Goal: Use online tool/utility: Use online tool/utility

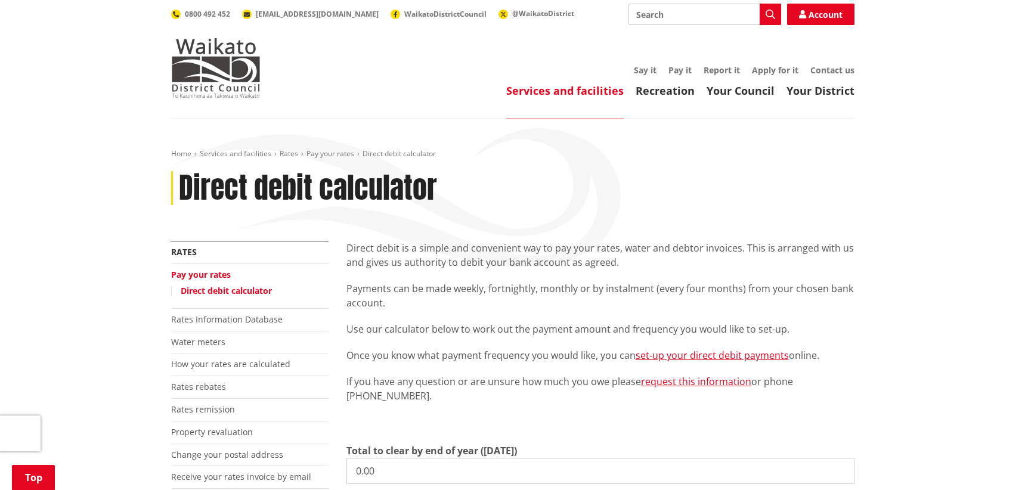
scroll to position [239, 0]
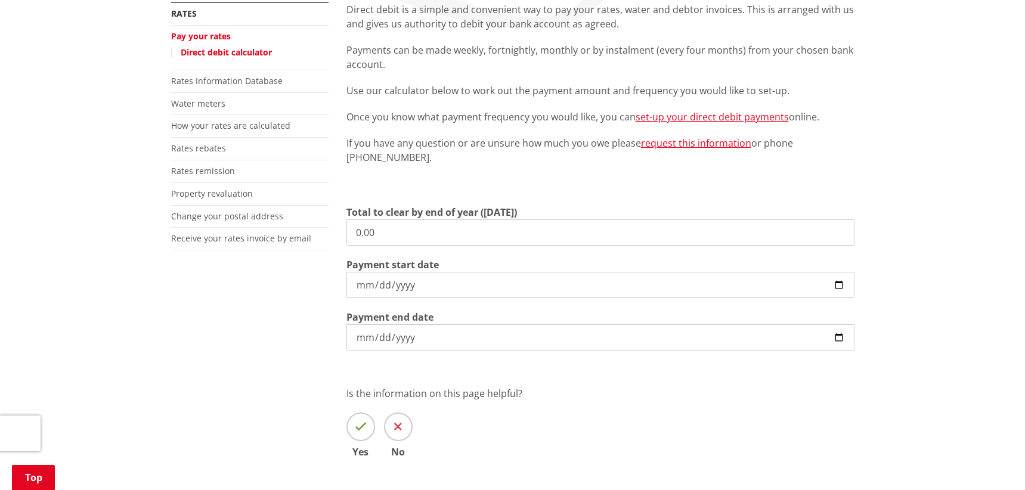
click at [392, 222] on input "0.00" at bounding box center [600, 232] width 508 height 26
paste input "3,163.91"
click at [262, 268] on div "More from this section Rates Pay your rates Direct debit calculator Rates Infor…" at bounding box center [249, 141] width 175 height 278
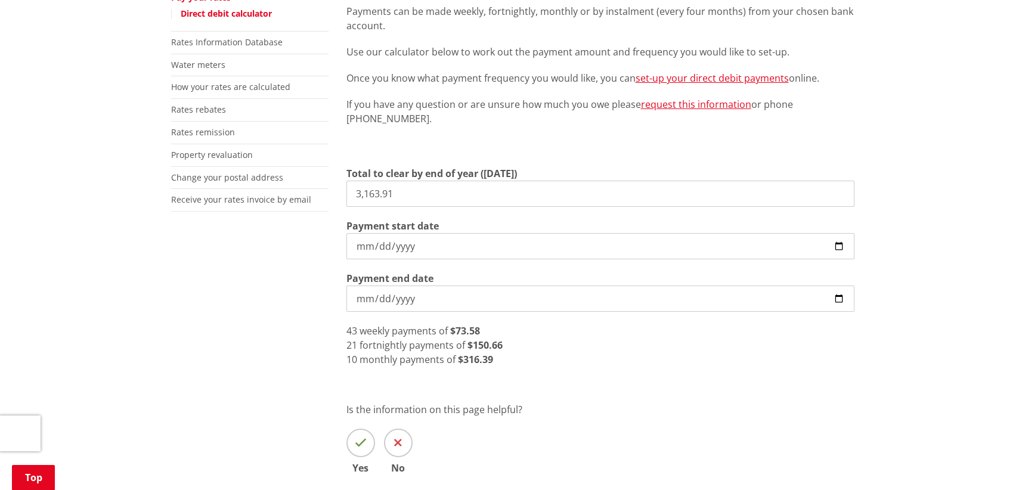
scroll to position [298, 0]
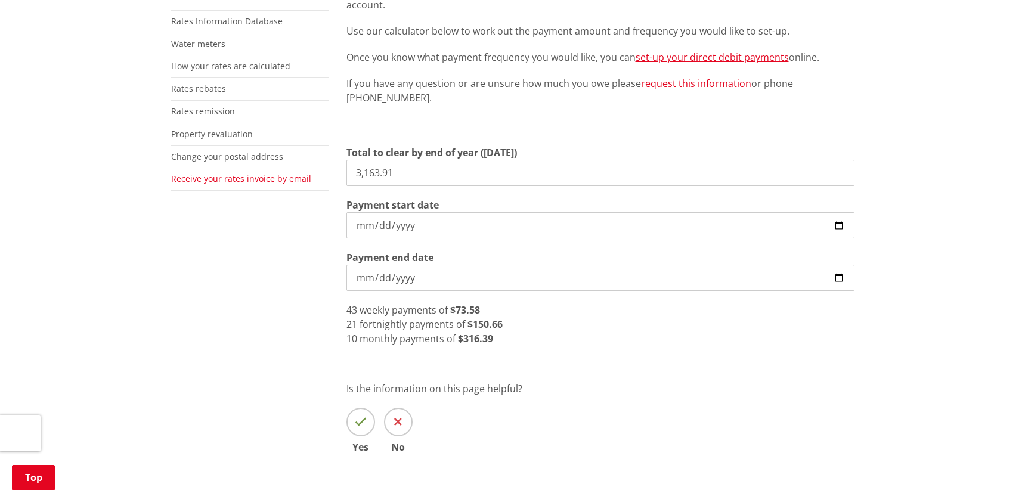
click at [269, 173] on div "More from this section Rates Pay your rates Direct debit calculator Rates Infor…" at bounding box center [512, 215] width 701 height 545
paste input "1,054.64"
type input "1,054.64"
click at [291, 307] on div "More from this section Rates Pay your rates Direct debit calculator Rates Infor…" at bounding box center [512, 215] width 701 height 545
click at [841, 228] on input "[DATE]" at bounding box center [600, 225] width 508 height 26
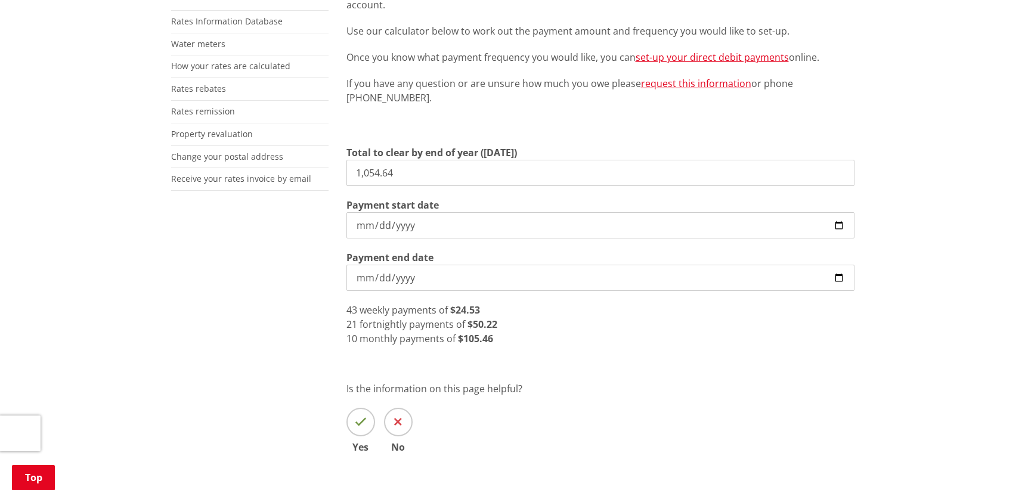
click at [302, 295] on div "More from this section Rates Pay your rates Direct debit calculator Rates Infor…" at bounding box center [512, 215] width 701 height 545
click at [310, 338] on div "More from this section Rates Pay your rates Direct debit calculator Rates Infor…" at bounding box center [512, 215] width 701 height 545
drag, startPoint x: 837, startPoint y: 276, endPoint x: 816, endPoint y: 284, distance: 22.5
click at [837, 276] on input "[DATE]" at bounding box center [600, 278] width 508 height 26
click at [838, 219] on input "[DATE]" at bounding box center [600, 225] width 508 height 26
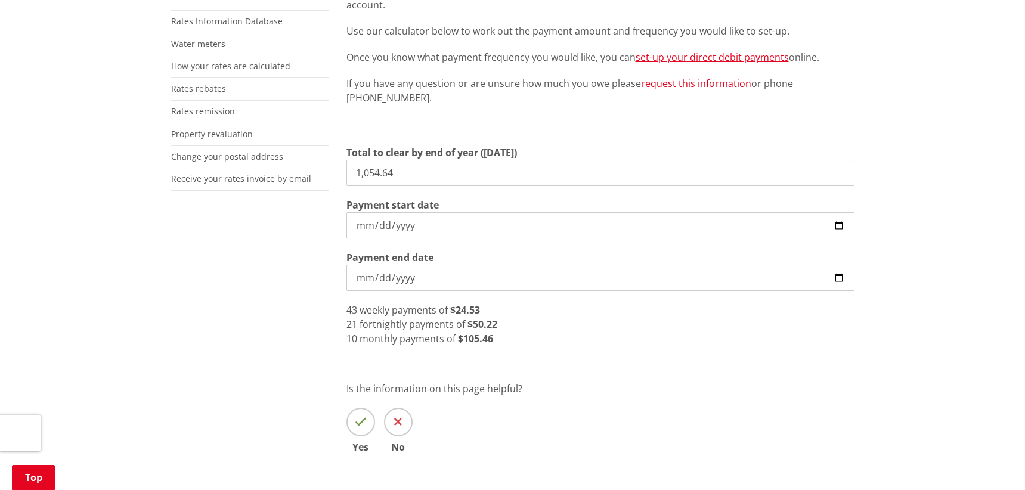
type input "[DATE]"
click at [154, 301] on div "Home Services and facilities Rates Pay your rates Direct debit calculator Direc…" at bounding box center [512, 178] width 1025 height 714
click at [833, 277] on input "[DATE]" at bounding box center [600, 278] width 508 height 26
type input "[DATE]"
click at [258, 360] on div "More from this section Rates Pay your rates Direct debit calculator Rates Infor…" at bounding box center [512, 215] width 701 height 545
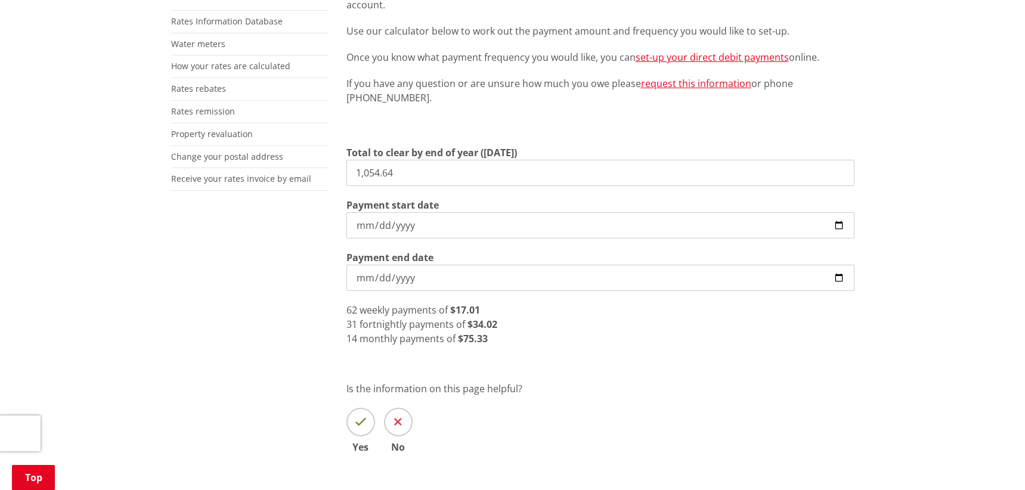
click at [841, 223] on input "[DATE]" at bounding box center [600, 225] width 508 height 26
click at [302, 310] on div "More from this section Rates Pay your rates Direct debit calculator Rates Infor…" at bounding box center [512, 215] width 701 height 545
click at [296, 310] on div "More from this section Rates Pay your rates Direct debit calculator Rates Infor…" at bounding box center [512, 215] width 701 height 545
paste input "42.32"
drag, startPoint x: 447, startPoint y: 177, endPoint x: 308, endPoint y: 177, distance: 138.4
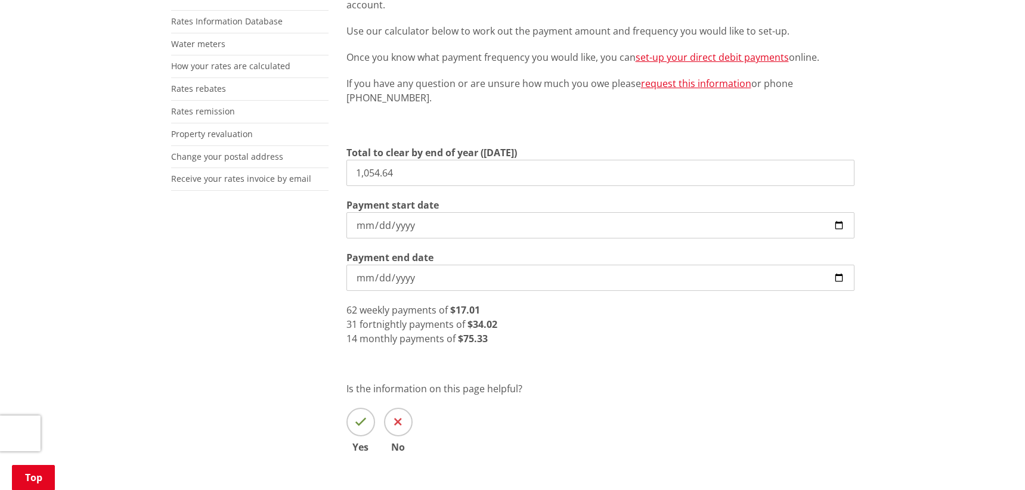
click at [308, 177] on div "More from this section Rates Pay your rates Direct debit calculator Rates Infor…" at bounding box center [512, 215] width 701 height 545
click at [284, 225] on div "More from this section Rates Pay your rates Direct debit calculator Rates Infor…" at bounding box center [512, 215] width 701 height 545
drag, startPoint x: 422, startPoint y: 174, endPoint x: 310, endPoint y: 175, distance: 112.1
click at [311, 175] on div "More from this section Rates Pay your rates Direct debit calculator Rates Infor…" at bounding box center [512, 215] width 701 height 545
paste input "885.75"
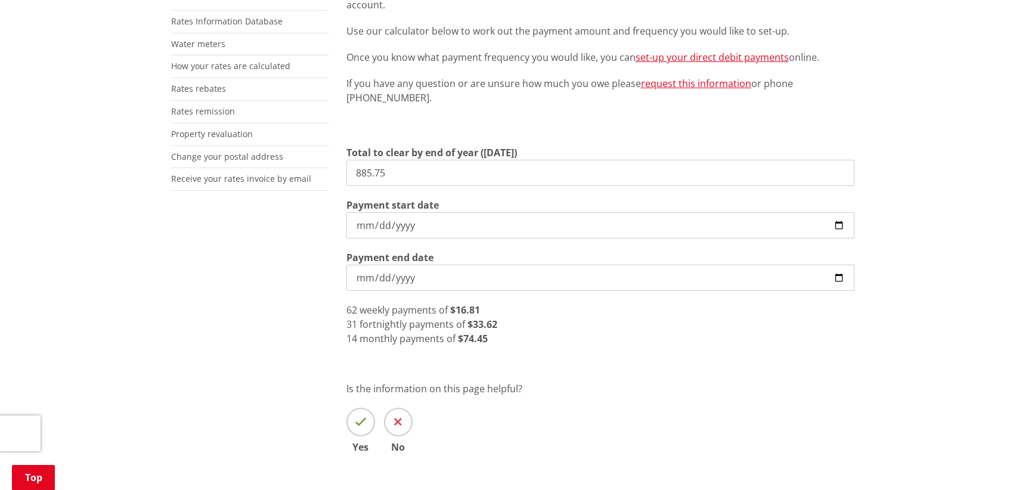
type input "885.75"
click at [225, 337] on div "More from this section Rates Pay your rates Direct debit calculator Rates Infor…" at bounding box center [512, 215] width 701 height 545
